Goal: Information Seeking & Learning: Learn about a topic

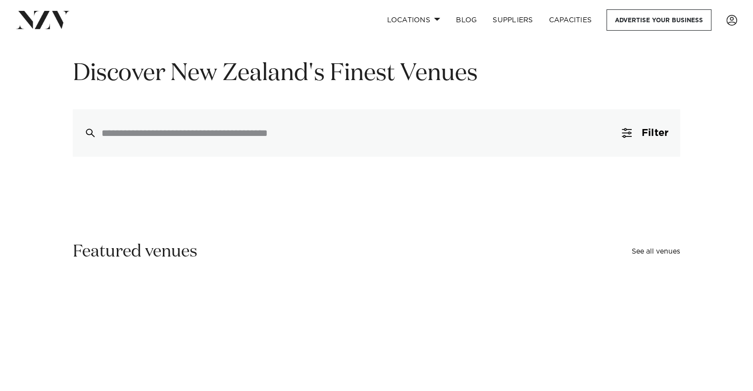
scroll to position [148, 0]
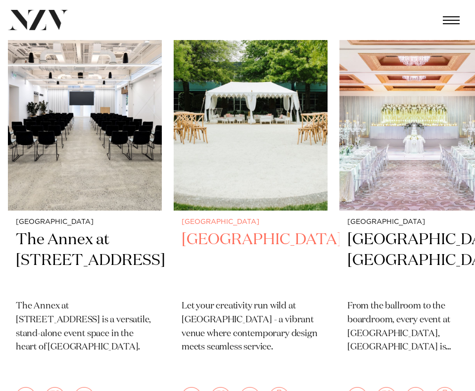
scroll to position [346, 0]
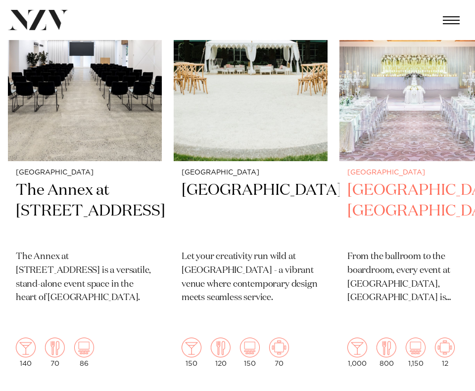
click at [347, 190] on h2 "[GEOGRAPHIC_DATA], [GEOGRAPHIC_DATA]" at bounding box center [416, 212] width 138 height 62
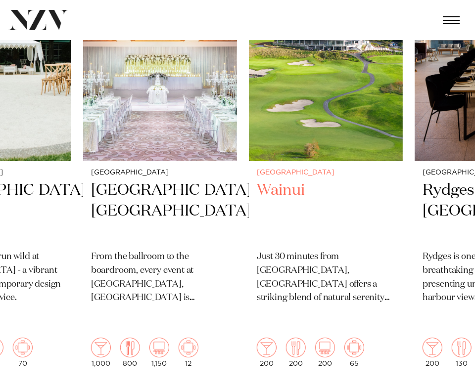
click at [301, 184] on div "Auckland Wainui Just 30 minutes from central Auckland, Wainui offers a striking…" at bounding box center [326, 268] width 154 height 214
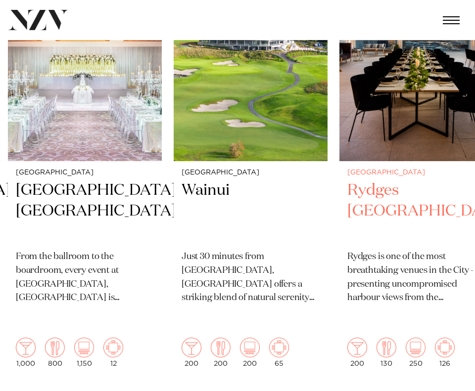
click at [339, 183] on div "Auckland Rydges Auckland Rydges is one of the most breathtaking venues in the C…" at bounding box center [416, 268] width 154 height 214
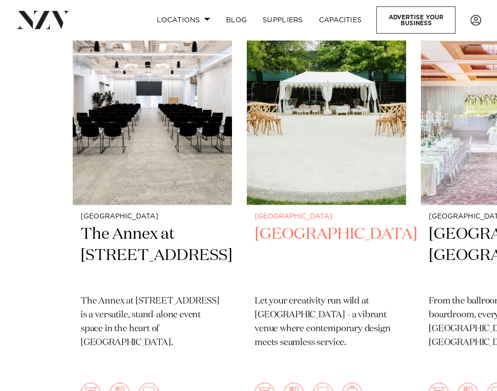
scroll to position [500, 0]
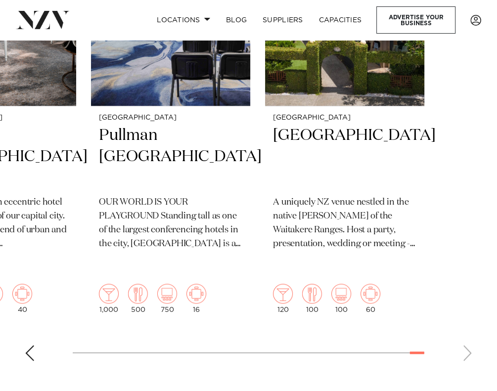
click at [417, 340] on swiper-container "Auckland The Annex at 10 Madden Street The Annex at 10 Madden Street is a versa…" at bounding box center [248, 130] width 497 height 477
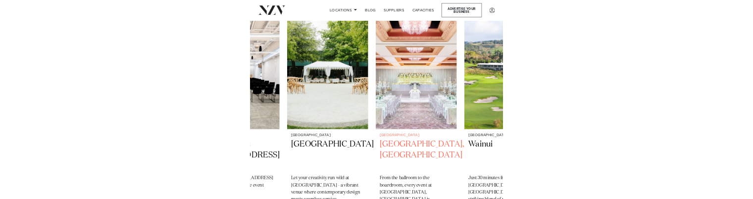
scroll to position [352, 0]
